Goal: Find specific page/section: Find specific page/section

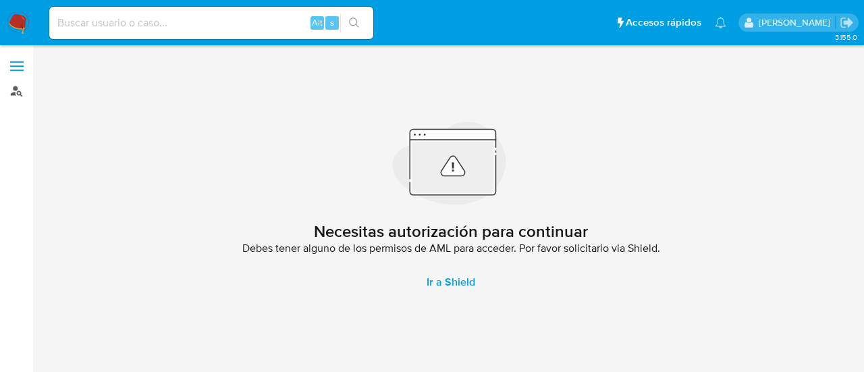
click at [15, 84] on link "Buscador de personas" at bounding box center [80, 90] width 161 height 21
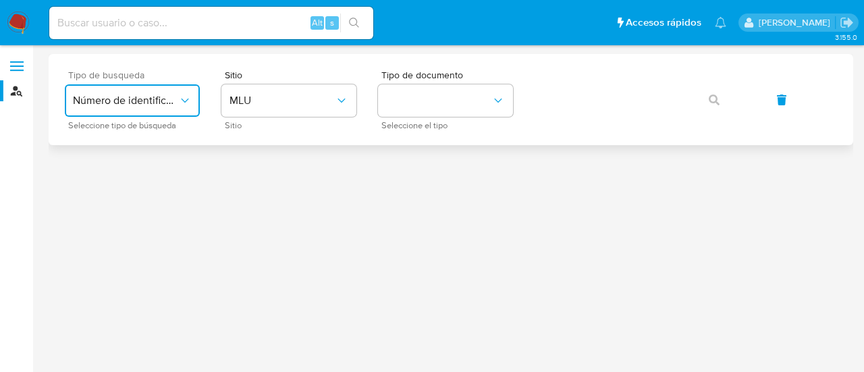
click at [170, 87] on button "Número de identificación" at bounding box center [132, 100] width 135 height 32
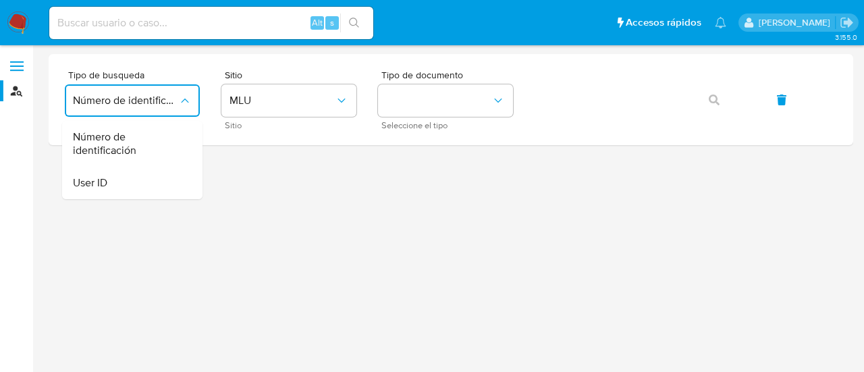
drag, startPoint x: 167, startPoint y: 180, endPoint x: 183, endPoint y: 171, distance: 18.8
click at [166, 180] on div "User ID" at bounding box center [128, 183] width 111 height 32
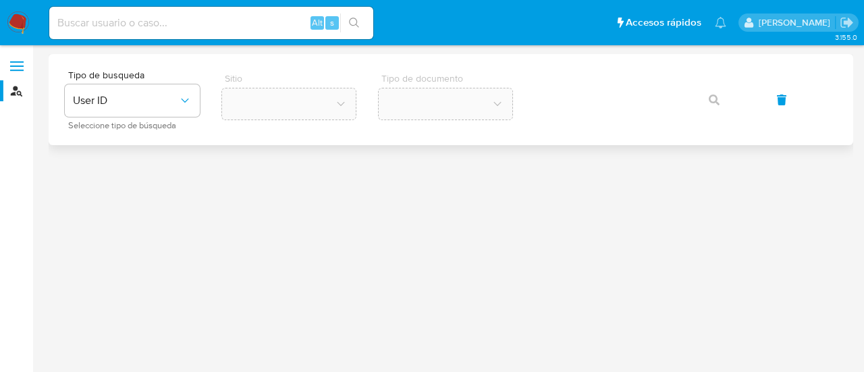
click at [598, 64] on div "Tipo de busqueda User ID Seleccione tipo de búsqueda Sitio Tipo de documento" at bounding box center [451, 99] width 804 height 91
click at [505, 59] on div "Tipo de busqueda User ID Seleccione tipo de búsqueda Sitio Tipo de documento" at bounding box center [451, 99] width 804 height 91
drag, startPoint x: 675, startPoint y: 161, endPoint x: 685, endPoint y: 142, distance: 22.0
click at [675, 161] on div at bounding box center [451, 208] width 804 height 309
click at [719, 95] on button "button" at bounding box center [714, 100] width 46 height 32
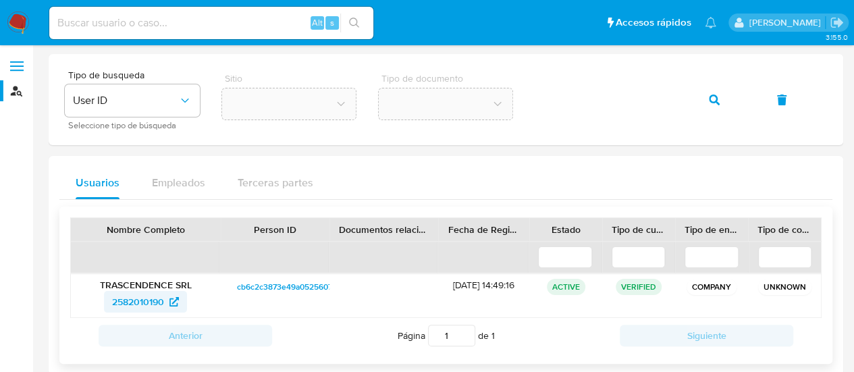
click at [151, 305] on span "2582010190" at bounding box center [138, 302] width 52 height 22
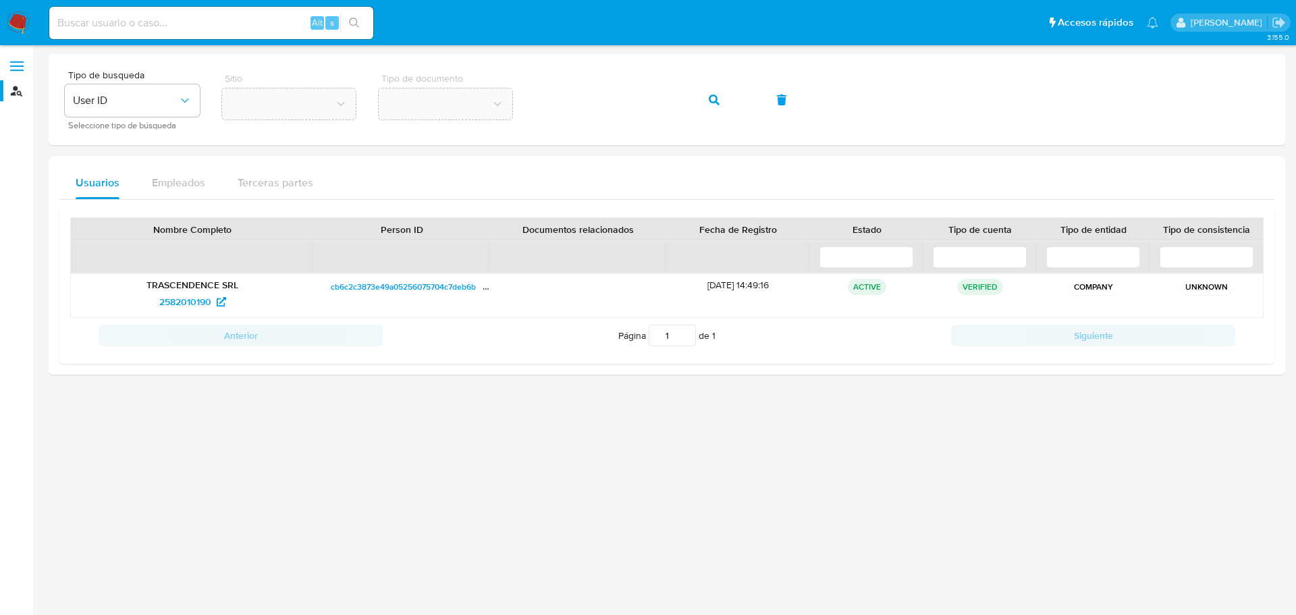
click at [227, 30] on input at bounding box center [211, 23] width 324 height 18
paste input "158641767"
type input "158641767"
click at [356, 18] on icon "search-icon" at bounding box center [354, 23] width 11 height 11
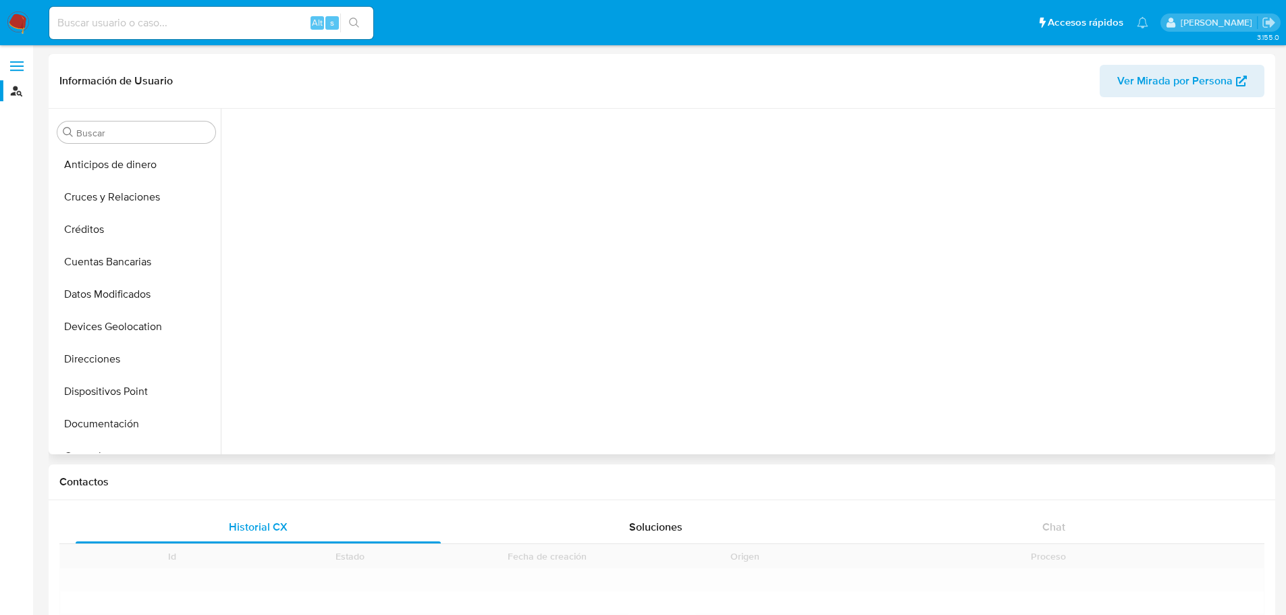
scroll to position [279, 0]
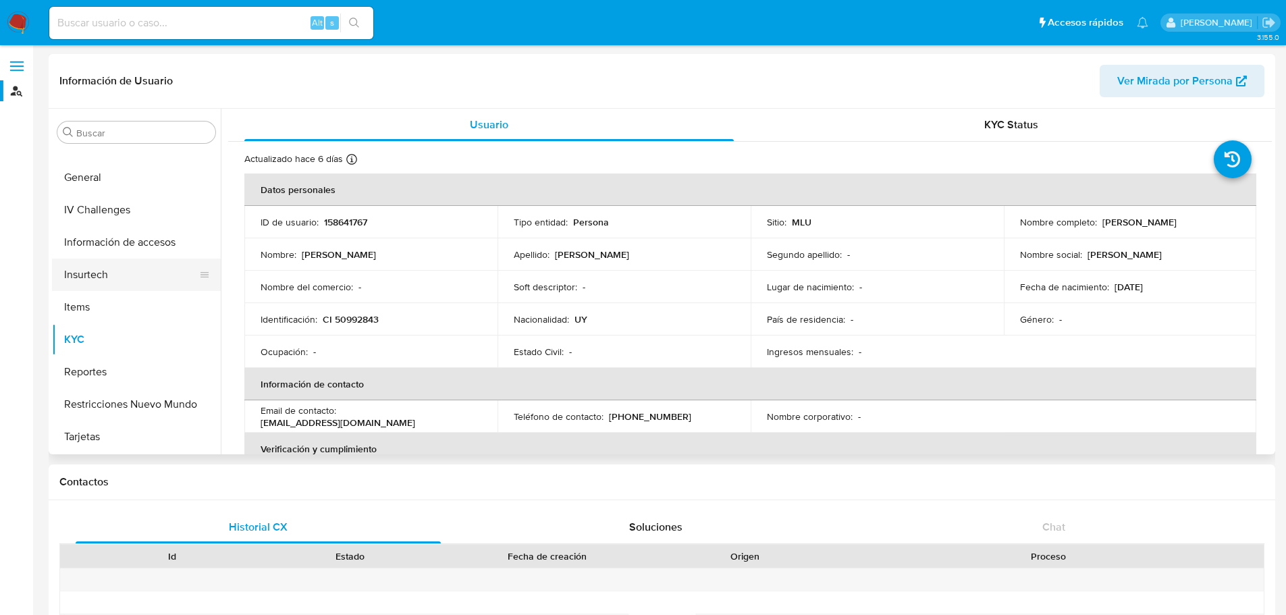
select select "10"
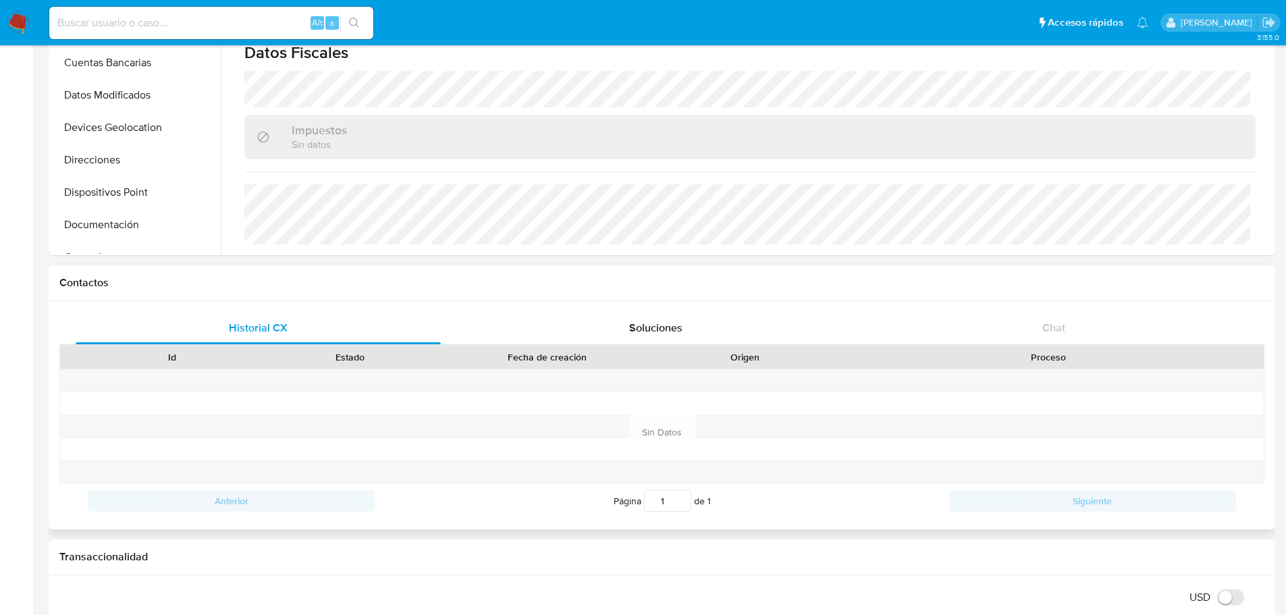
scroll to position [202, 0]
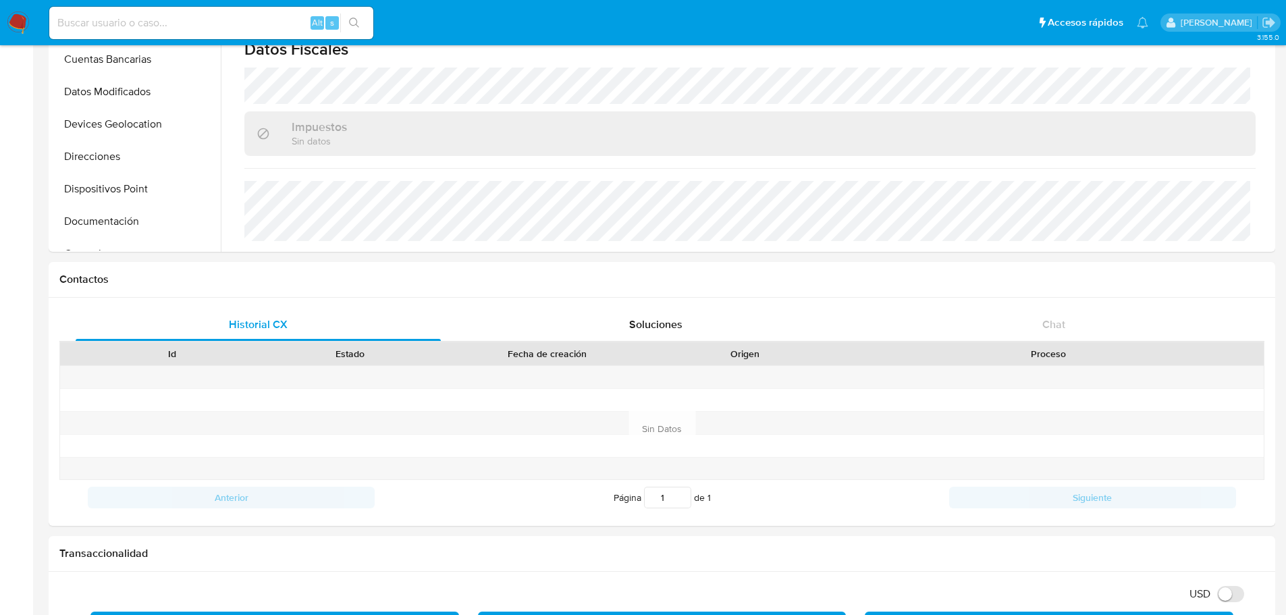
click at [182, 4] on div "Alt s" at bounding box center [211, 23] width 324 height 38
click at [183, 25] on input at bounding box center [211, 23] width 324 height 18
paste input "2540209830"
type input "2540209830"
click at [354, 19] on icon "search-icon" at bounding box center [354, 23] width 11 height 11
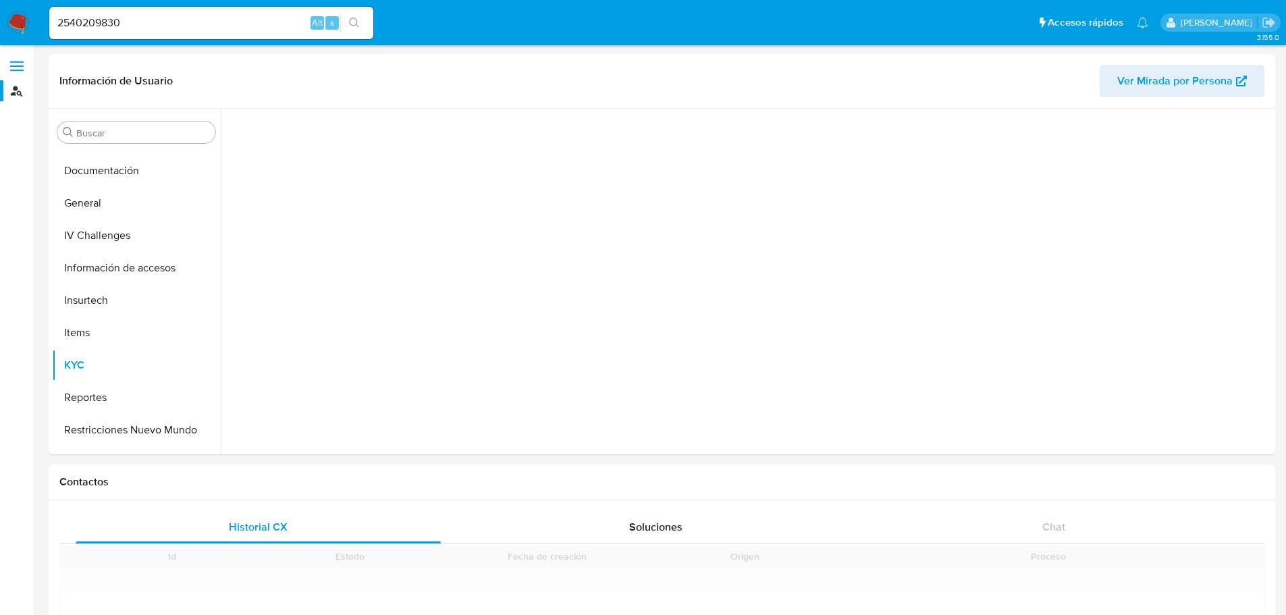
scroll to position [279, 0]
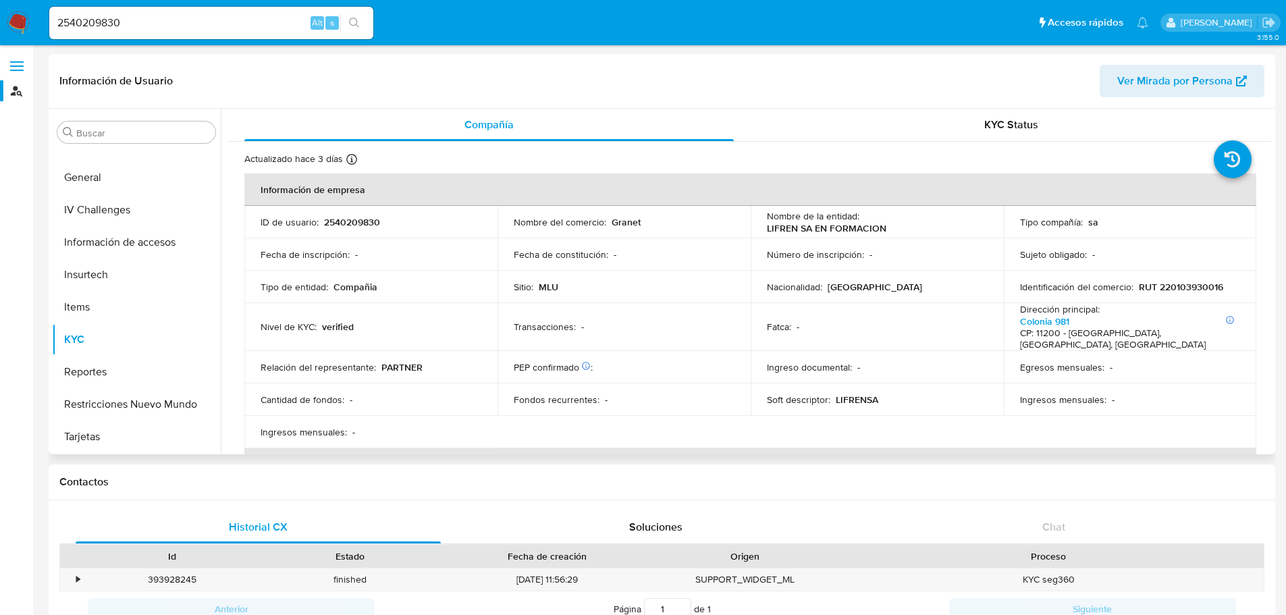
select select "10"
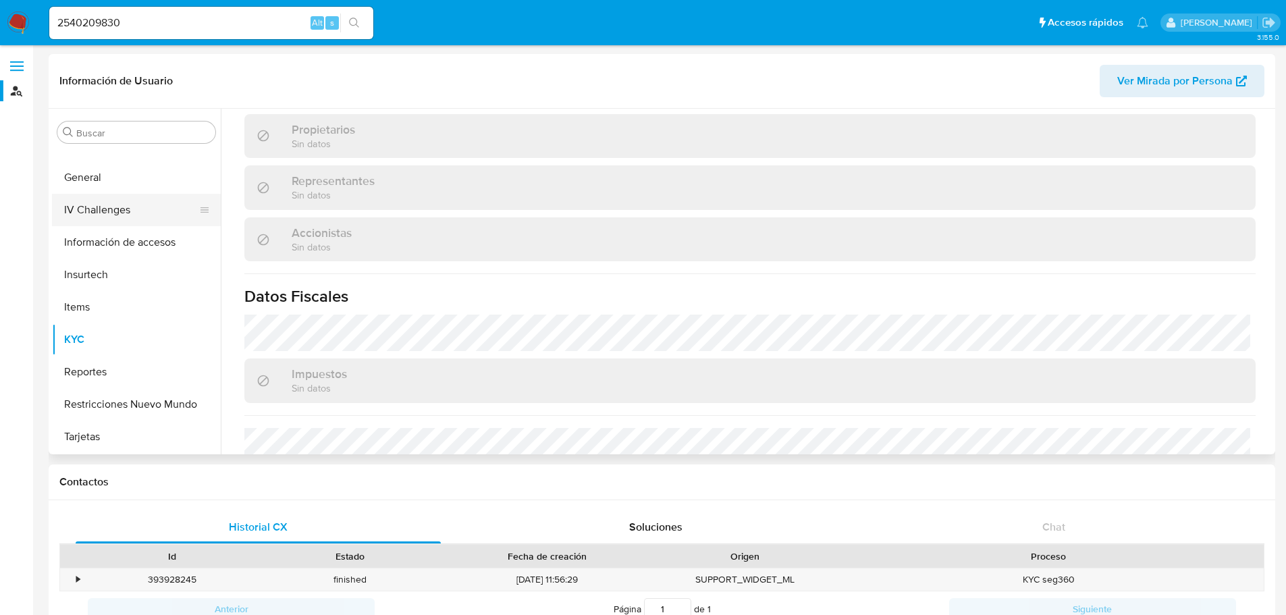
scroll to position [9, 0]
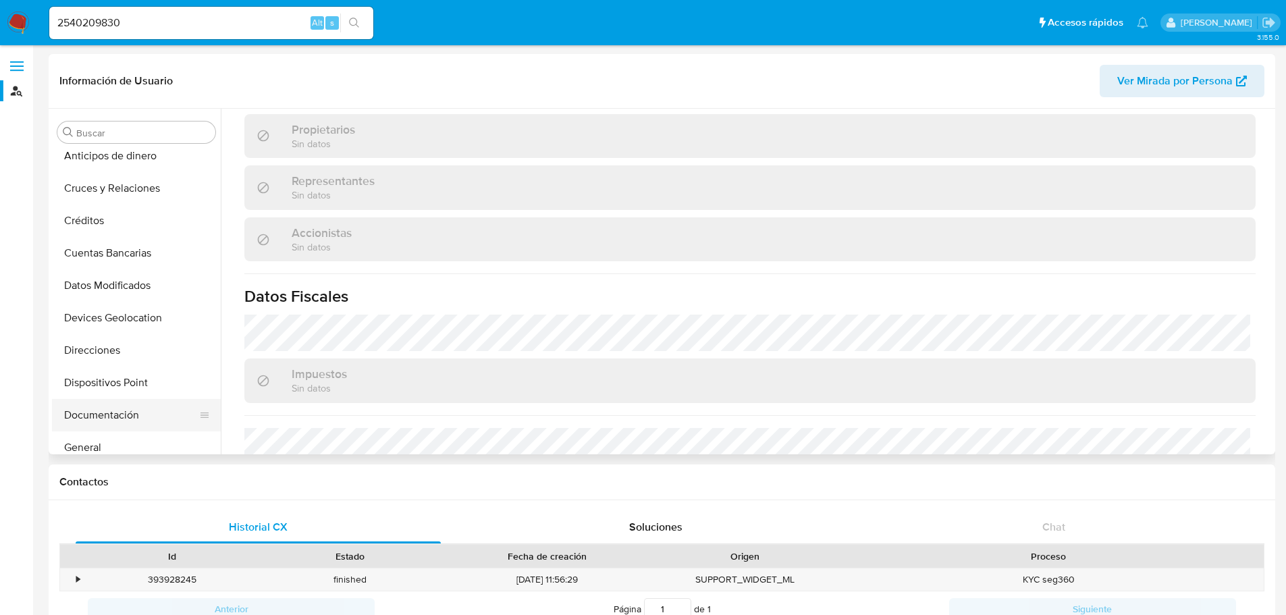
click at [109, 371] on button "Documentación" at bounding box center [131, 415] width 158 height 32
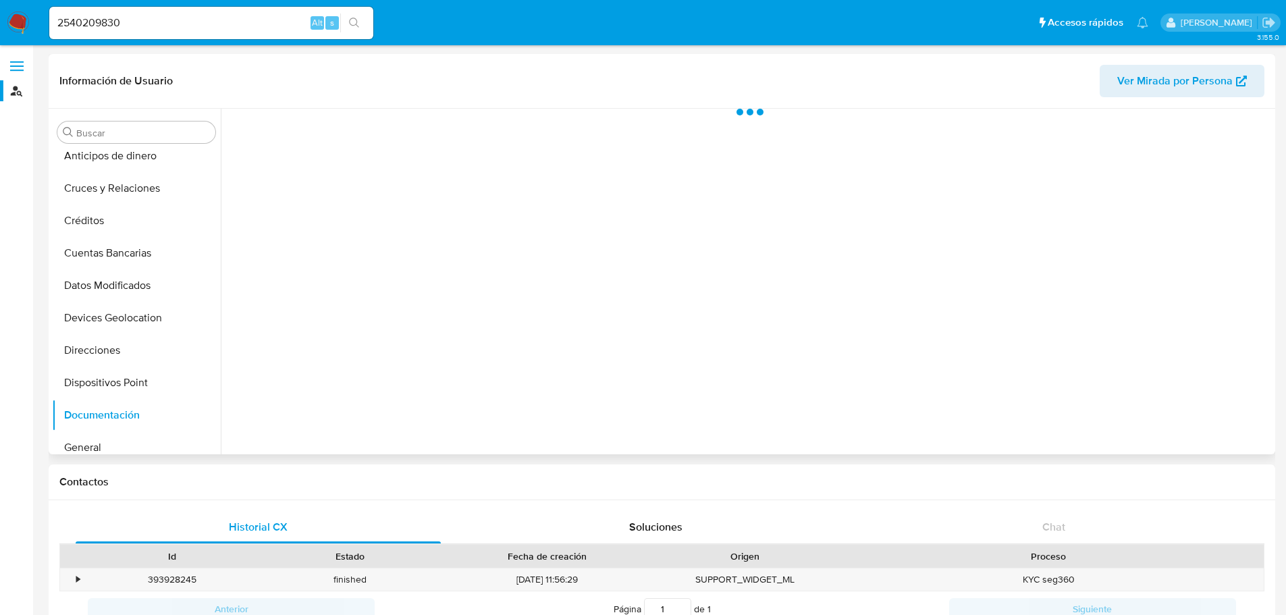
scroll to position [0, 0]
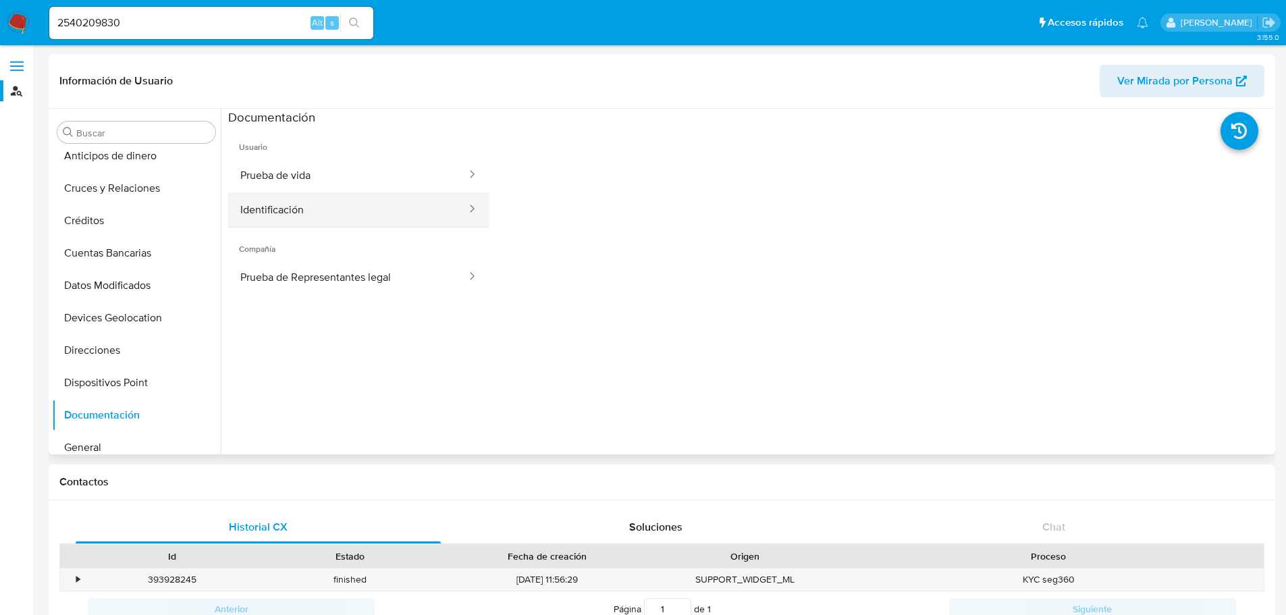
click at [371, 200] on button "Identificación" at bounding box center [348, 209] width 240 height 34
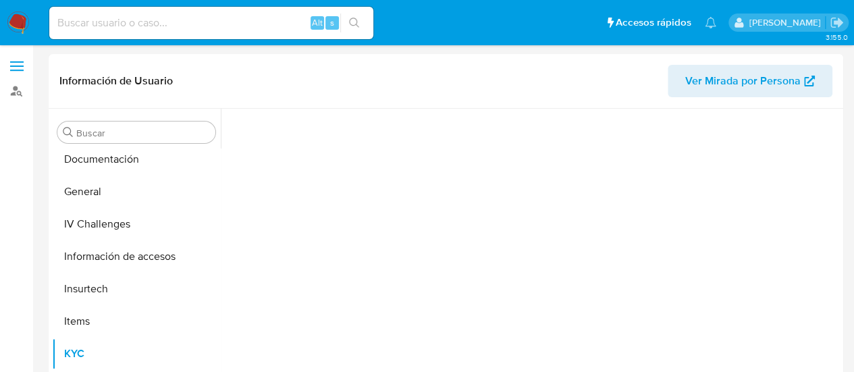
scroll to position [279, 0]
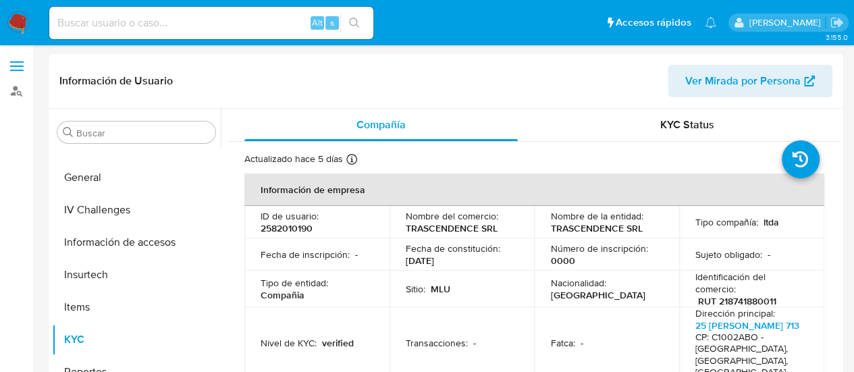
select select "10"
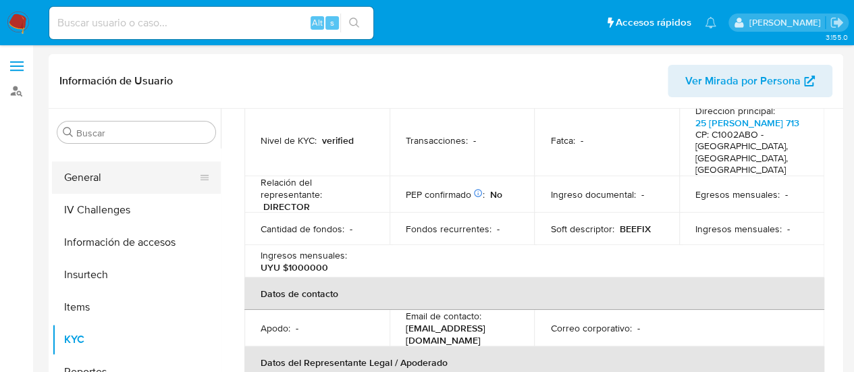
scroll to position [144, 0]
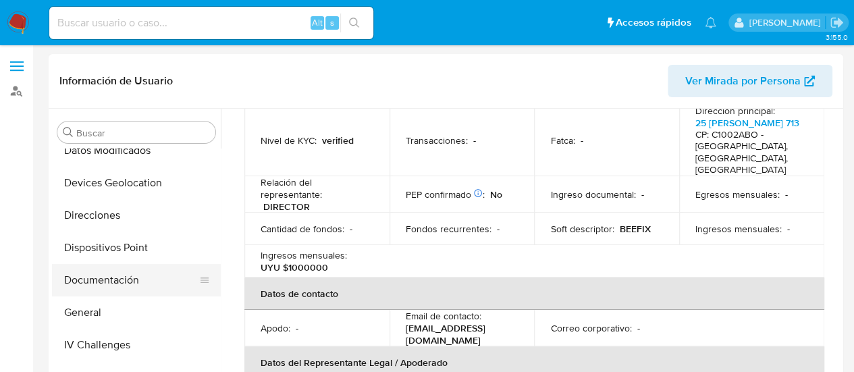
click at [113, 281] on button "Documentación" at bounding box center [131, 280] width 158 height 32
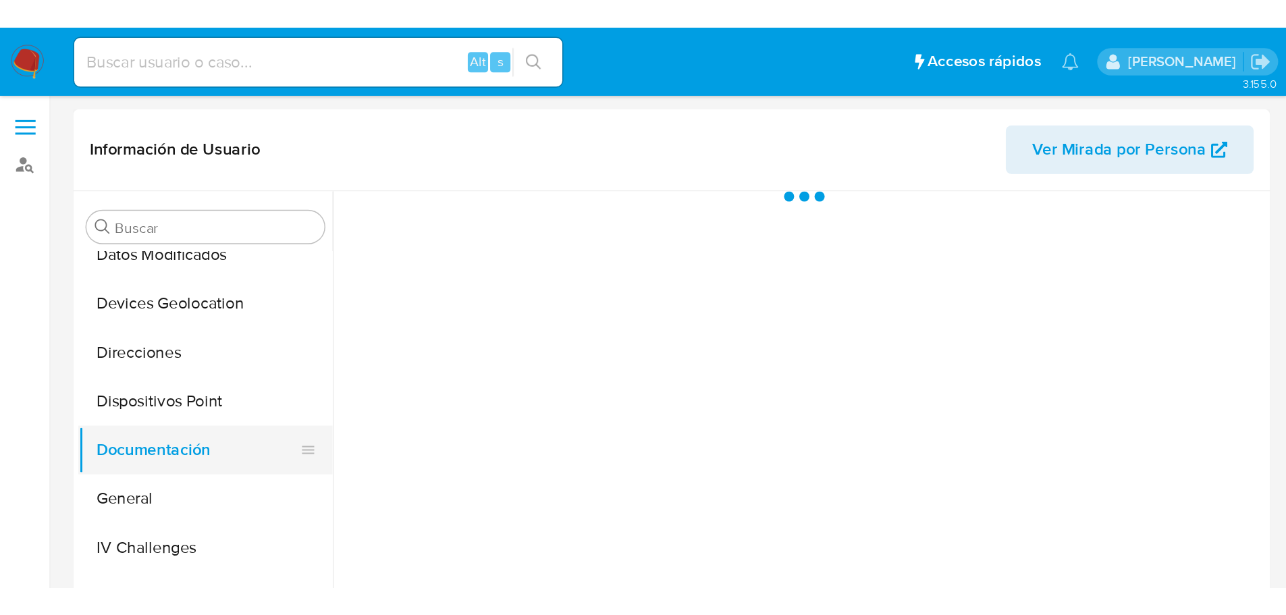
scroll to position [0, 0]
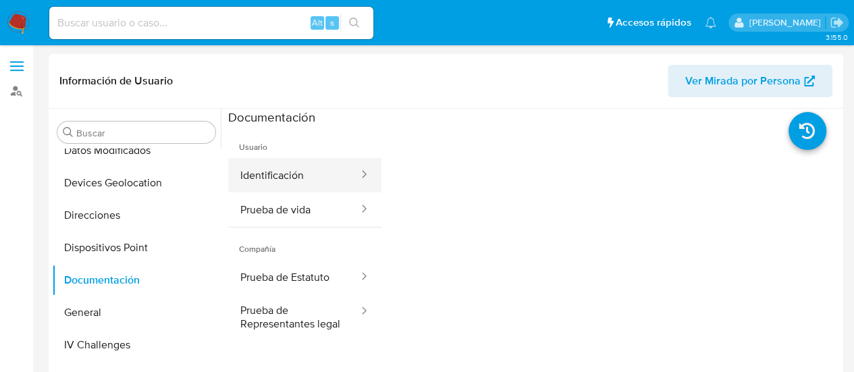
click at [298, 175] on button "Identificación" at bounding box center [294, 175] width 132 height 34
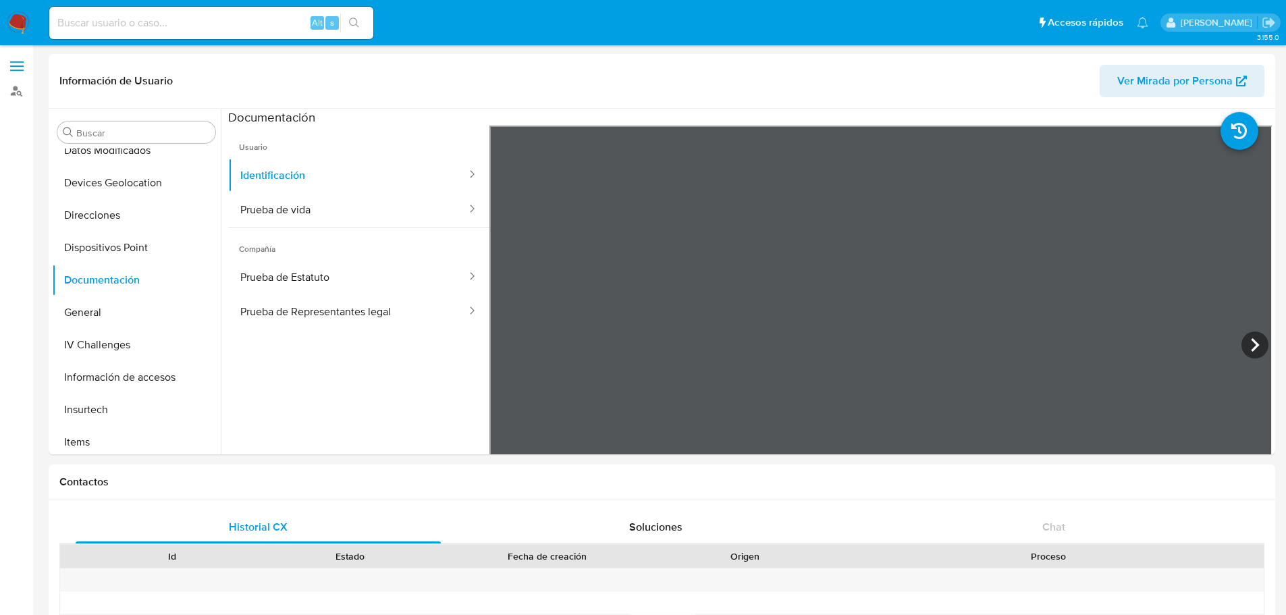
scroll to position [144, 0]
